Goal: Task Accomplishment & Management: Manage account settings

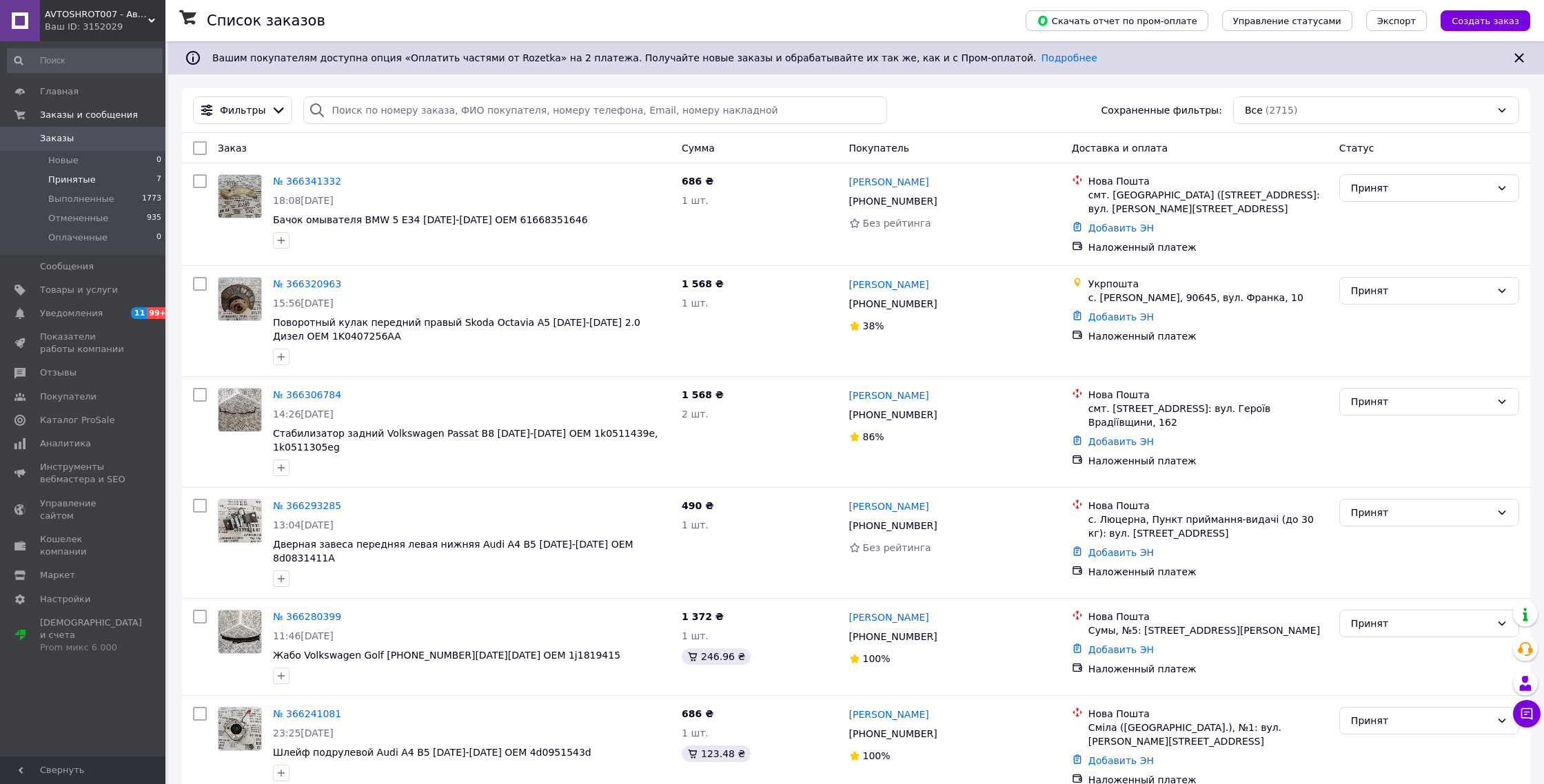
click at [71, 182] on span "Принятые" at bounding box center [72, 179] width 48 height 12
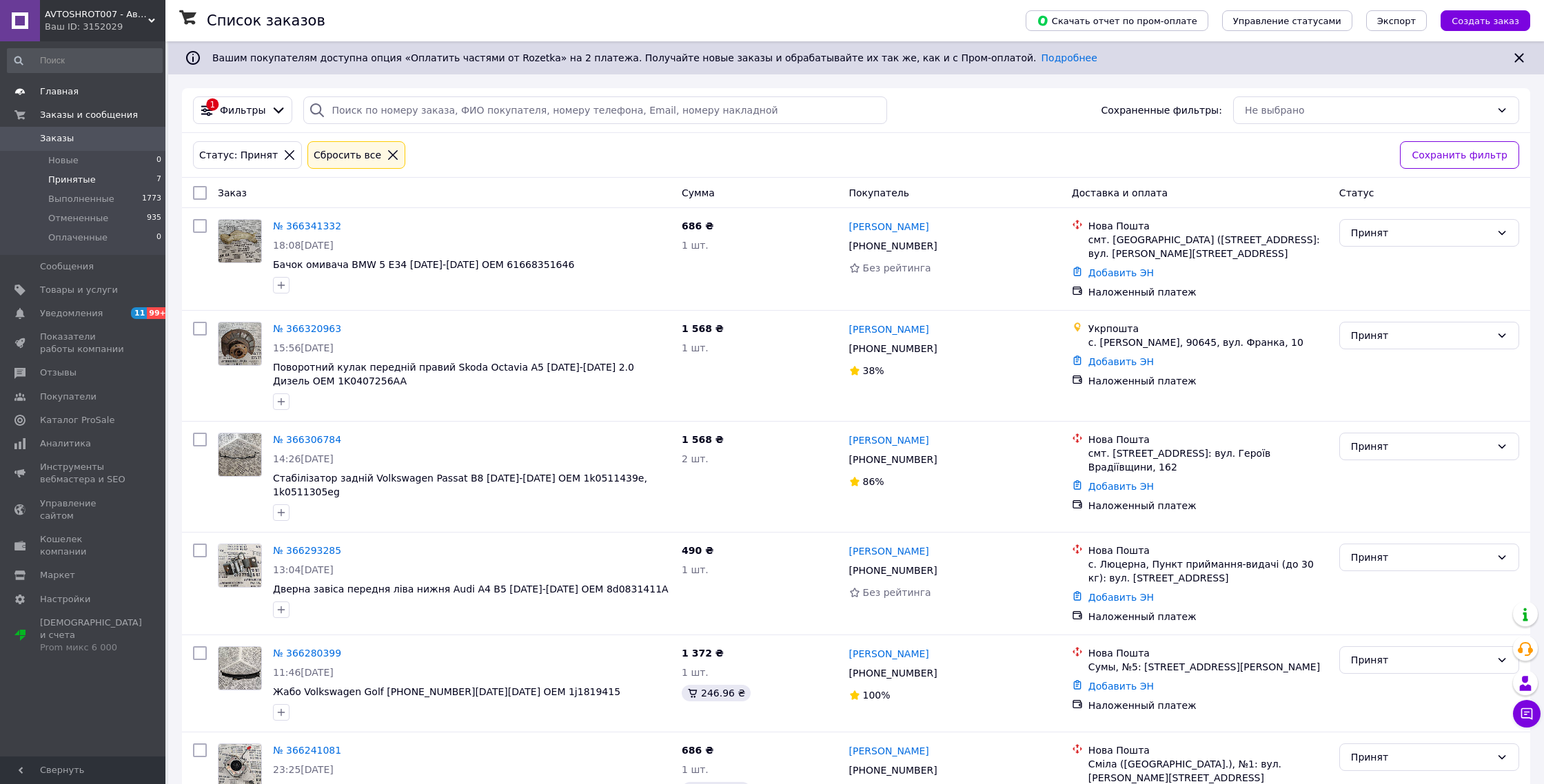
click at [66, 92] on span "Главная" at bounding box center [59, 91] width 38 height 12
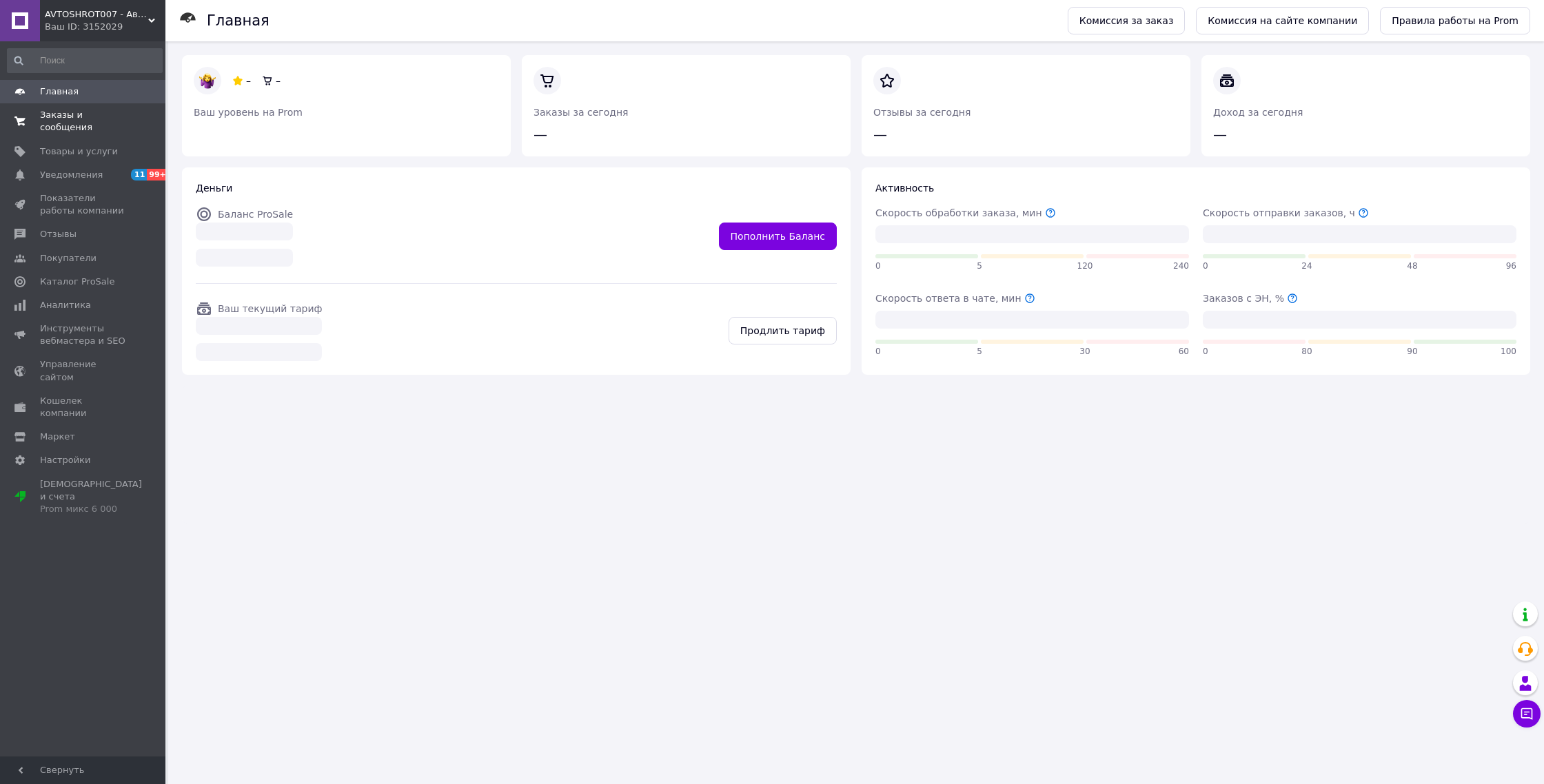
click at [65, 130] on span "Заказы и сообщения" at bounding box center [83, 121] width 88 height 25
